Goal: Information Seeking & Learning: Learn about a topic

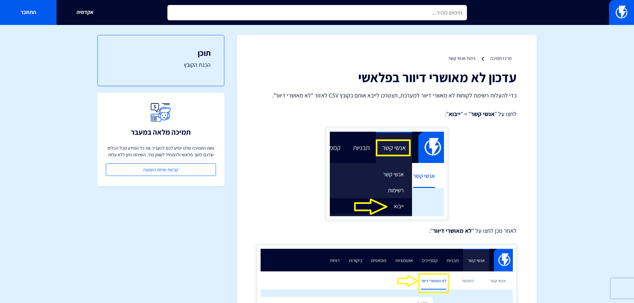
click at [403, 15] on input "text" at bounding box center [316, 12] width 299 height 15
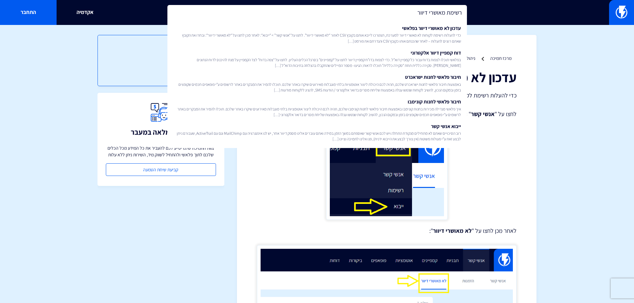
type input "רשימת מאושרי דיוור"
